Goal: Task Accomplishment & Management: Manage account settings

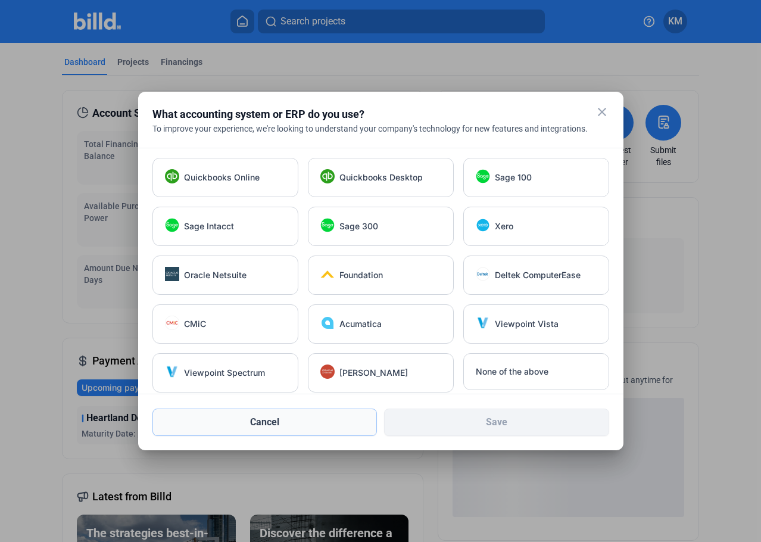
click at [257, 421] on button "Cancel" at bounding box center [264, 422] width 225 height 27
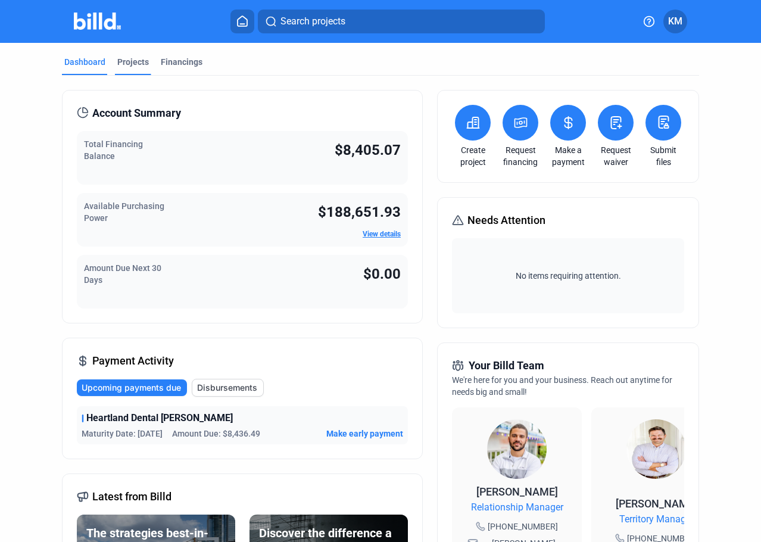
click at [120, 61] on div "Projects" at bounding box center [133, 62] width 32 height 12
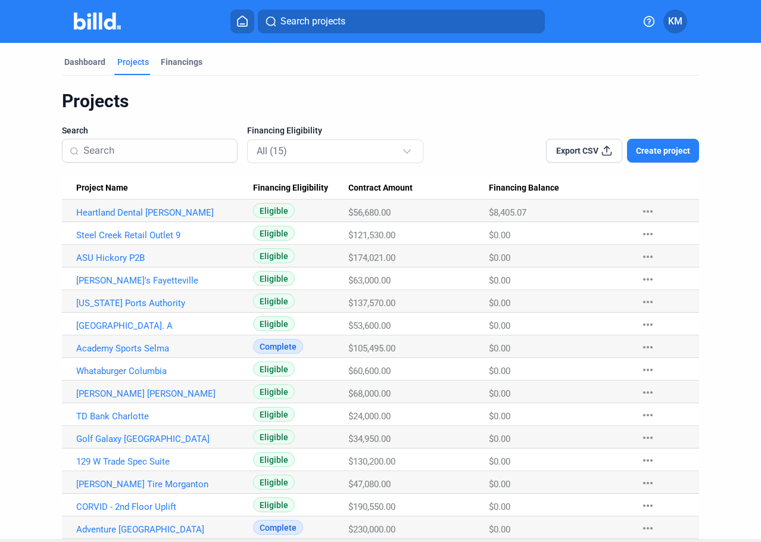
click at [675, 24] on span "KM" at bounding box center [675, 21] width 14 height 14
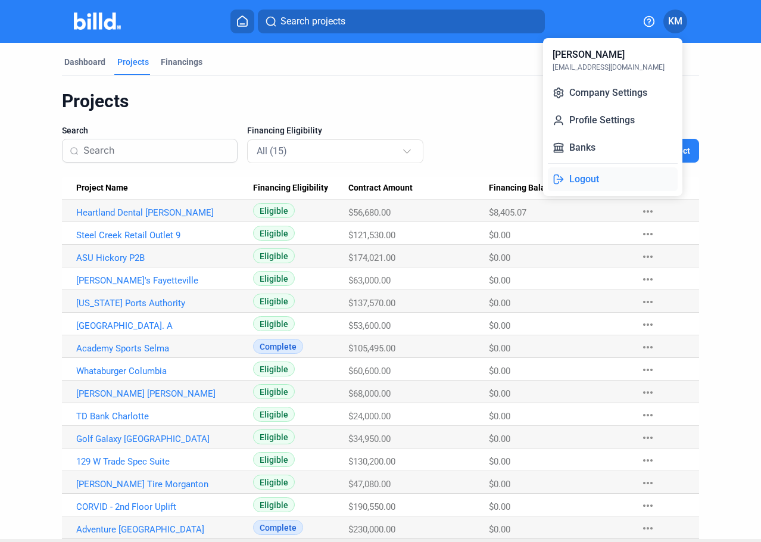
click at [583, 177] on button "Logout" at bounding box center [613, 179] width 130 height 24
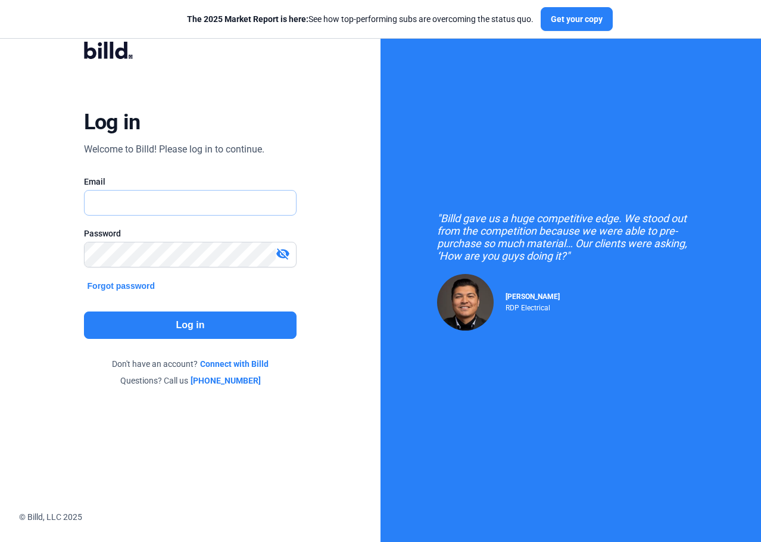
type input "[EMAIL_ADDRESS][DOMAIN_NAME]"
